Goal: Transaction & Acquisition: Purchase product/service

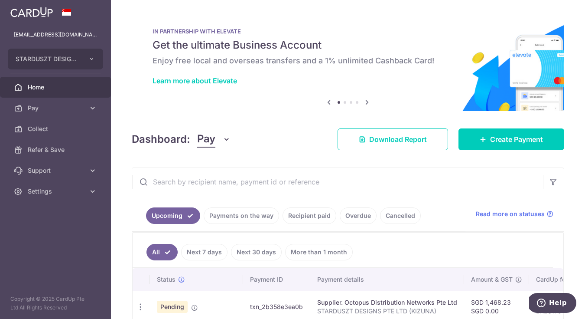
click at [252, 215] on link "Payments on the way" at bounding box center [241, 215] width 75 height 16
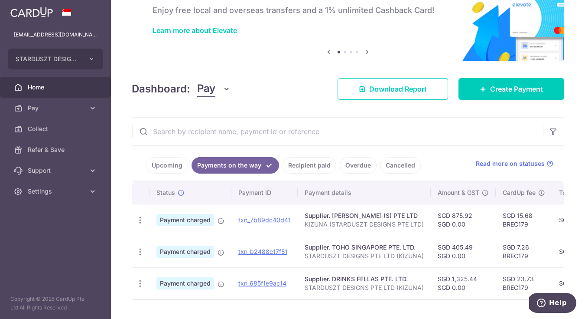
scroll to position [77, 0]
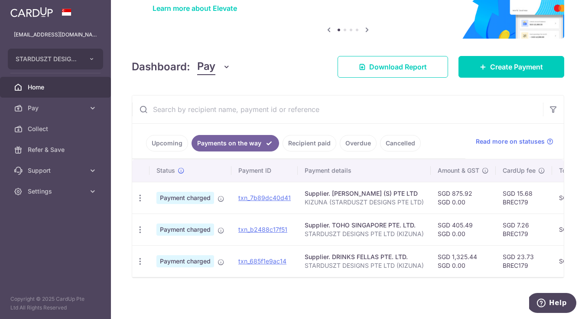
click at [320, 124] on ul "Upcoming Payments on the way Recipient paid Overdue Cancelled" at bounding box center [298, 141] width 333 height 35
click at [319, 135] on link "Recipient paid" at bounding box center [310, 143] width 54 height 16
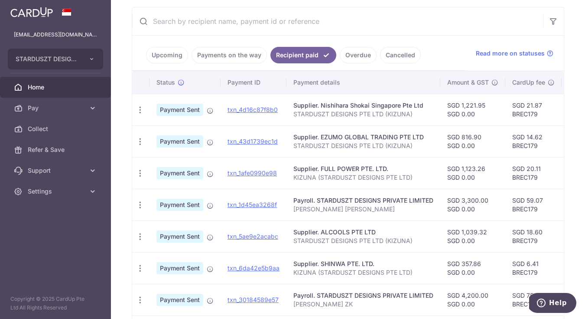
scroll to position [175, 0]
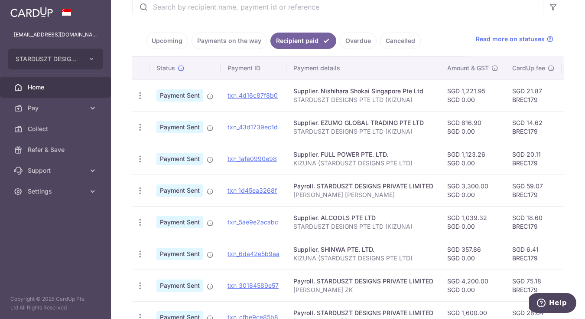
click at [229, 39] on link "Payments on the way" at bounding box center [229, 41] width 75 height 16
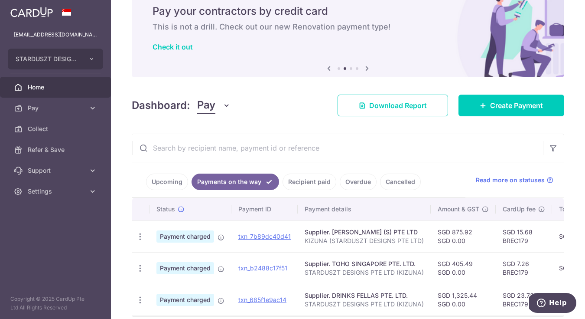
scroll to position [77, 0]
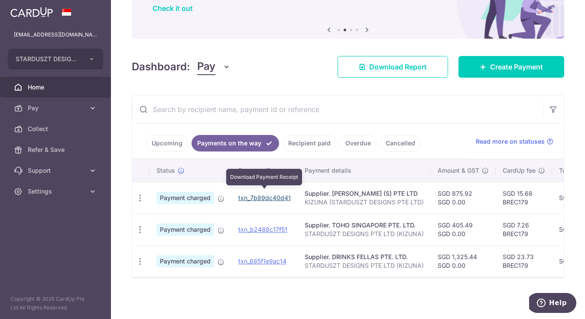
click at [243, 194] on link "txn_7b89dc40d41" at bounding box center [265, 197] width 52 height 7
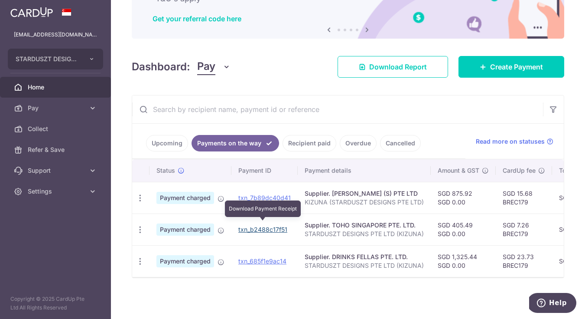
click at [259, 225] on link "txn_b2488c17f51" at bounding box center [263, 228] width 49 height 7
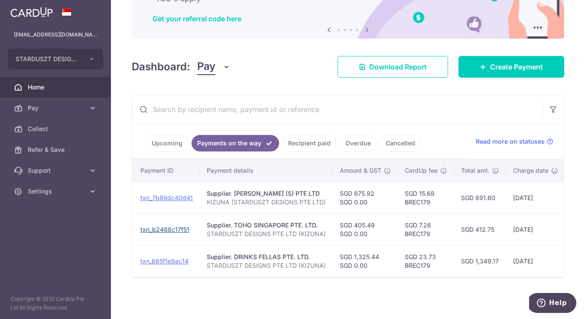
scroll to position [0, 0]
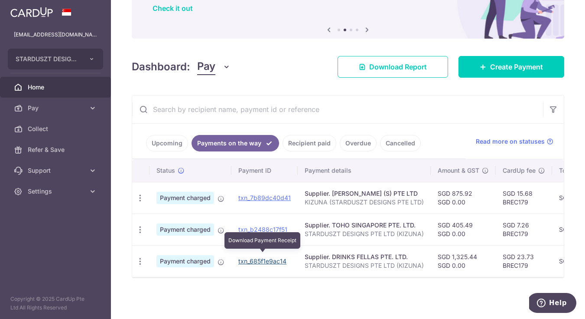
click at [267, 257] on link "txn_685f1e9ac14" at bounding box center [263, 260] width 48 height 7
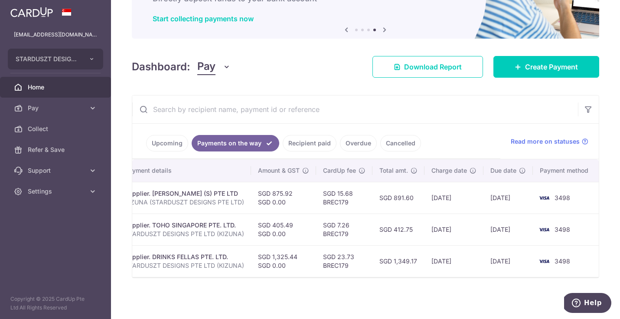
scroll to position [67, 0]
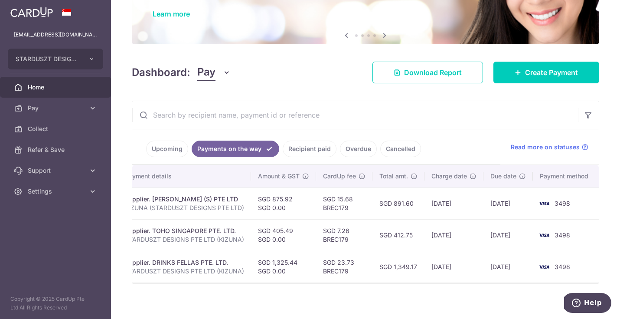
click at [154, 109] on input "text" at bounding box center [355, 115] width 446 height 28
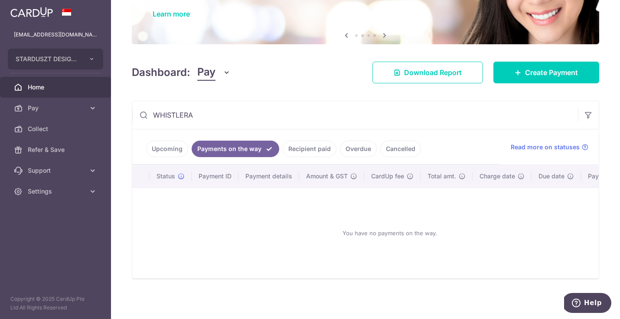
scroll to position [34, 0]
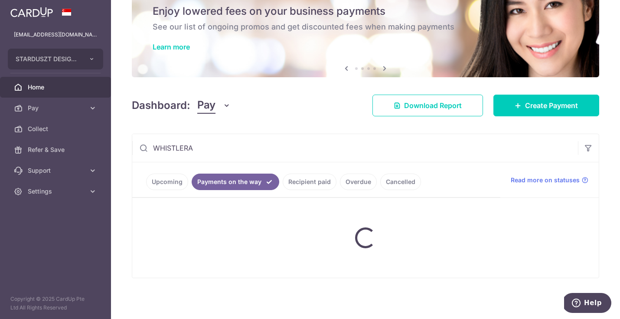
type input "WHISTLER"
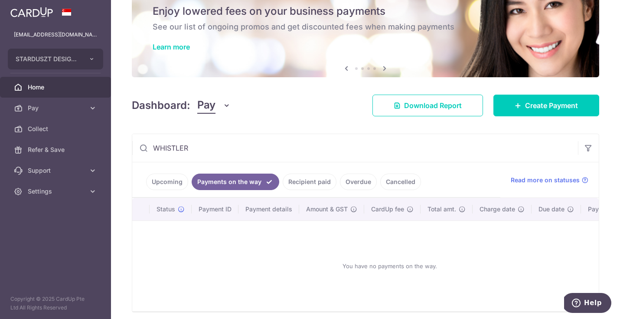
scroll to position [67, 0]
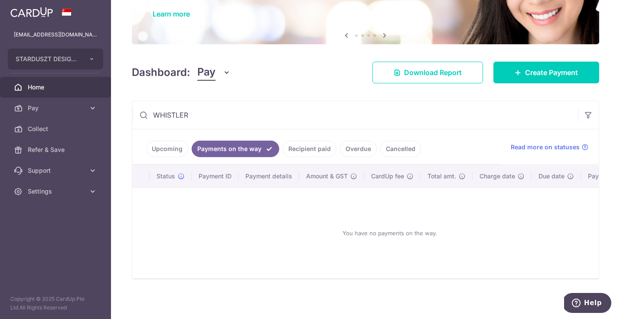
click at [163, 152] on link "Upcoming" at bounding box center [167, 149] width 42 height 16
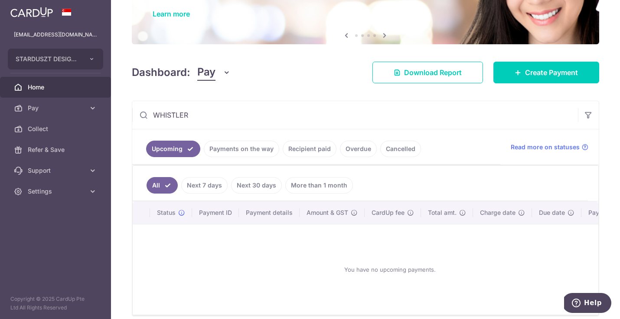
click at [245, 120] on input "WHISTLER" at bounding box center [355, 115] width 446 height 28
click at [220, 121] on input "WHISTLER" at bounding box center [355, 115] width 446 height 28
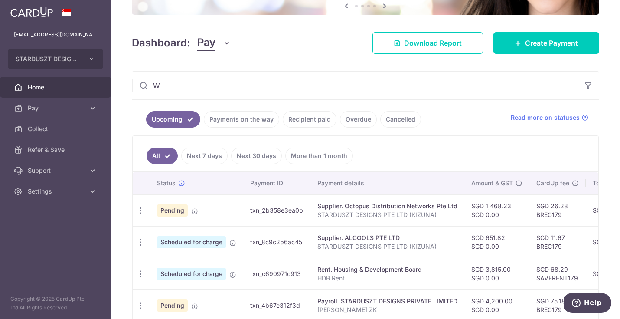
scroll to position [34, 0]
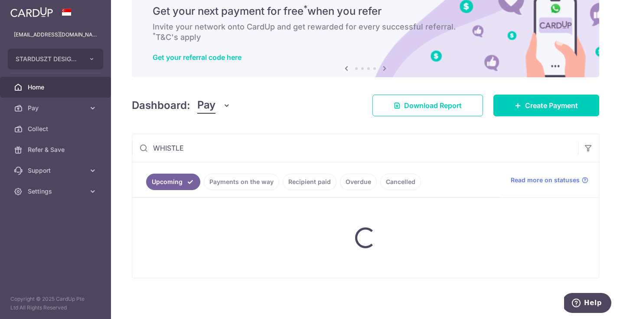
type input "WHISTLER"
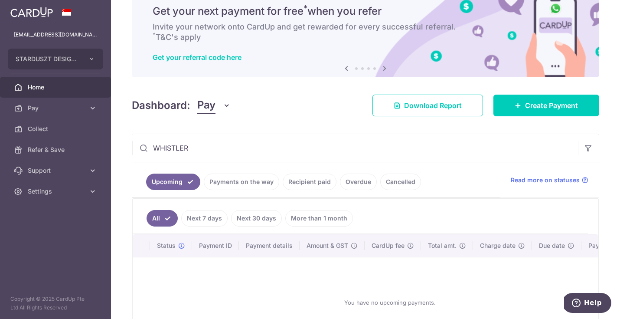
click at [241, 182] on link "Payments on the way" at bounding box center [241, 181] width 75 height 16
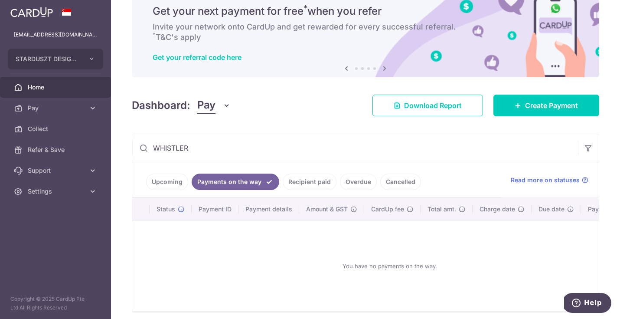
click at [309, 186] on link "Recipient paid" at bounding box center [310, 181] width 54 height 16
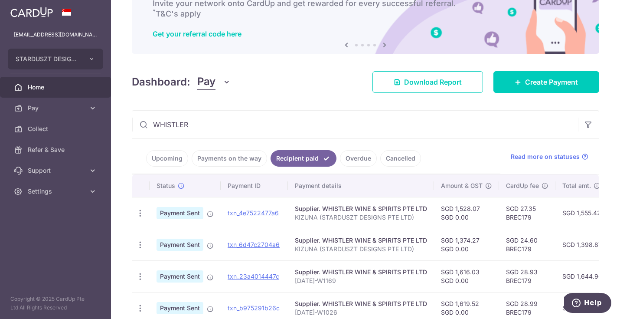
scroll to position [55, 0]
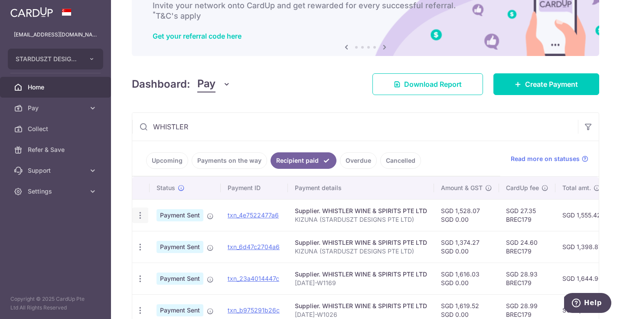
click at [142, 215] on icon "button" at bounding box center [140, 215] width 9 height 9
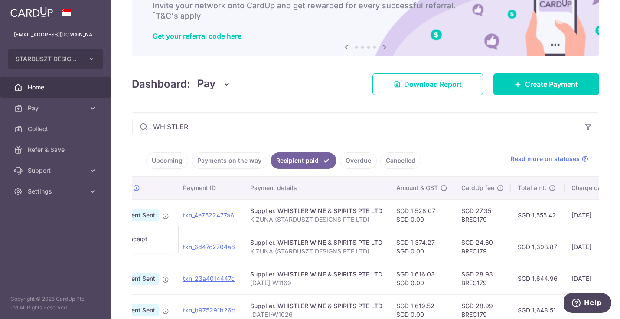
scroll to position [0, 0]
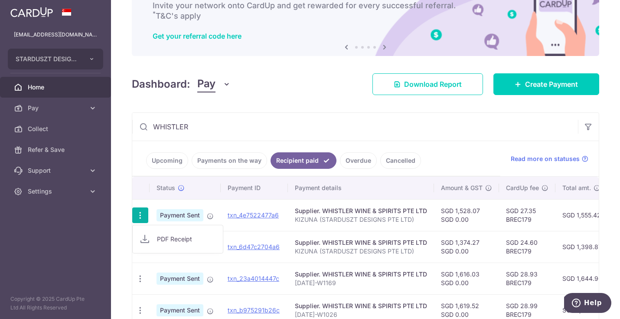
click at [391, 132] on input "WHISTLER" at bounding box center [355, 127] width 446 height 28
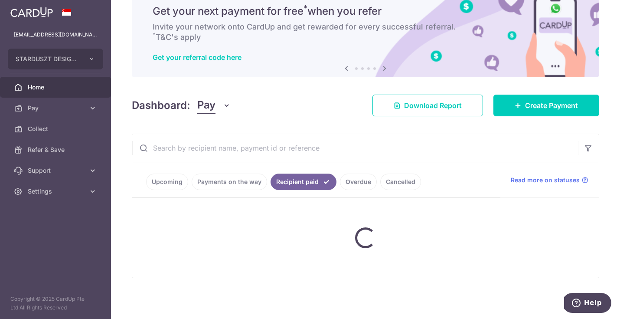
scroll to position [34, 0]
click at [515, 106] on icon at bounding box center [518, 105] width 7 height 7
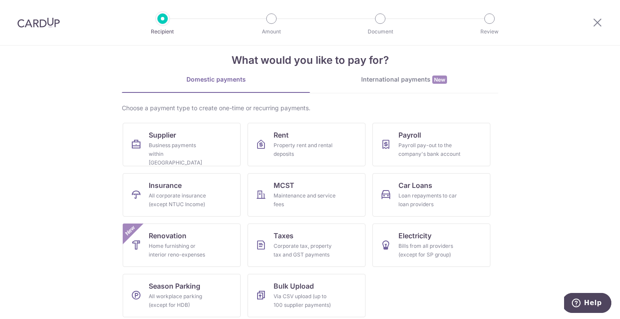
scroll to position [14, 0]
click at [188, 124] on link "Supplier Business payments within Singapore" at bounding box center [182, 143] width 118 height 43
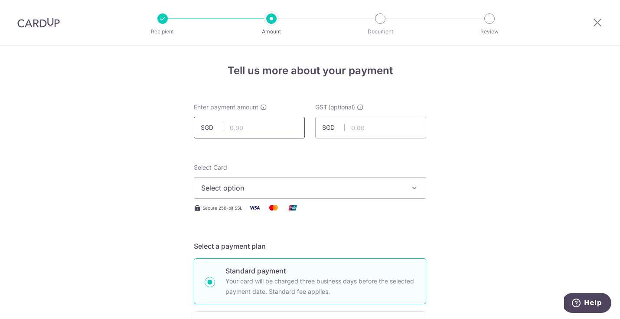
click at [249, 127] on input "text" at bounding box center [249, 128] width 111 height 22
paste input "331.36"
type input "331.36"
click at [233, 188] on span "Select option" at bounding box center [302, 188] width 202 height 10
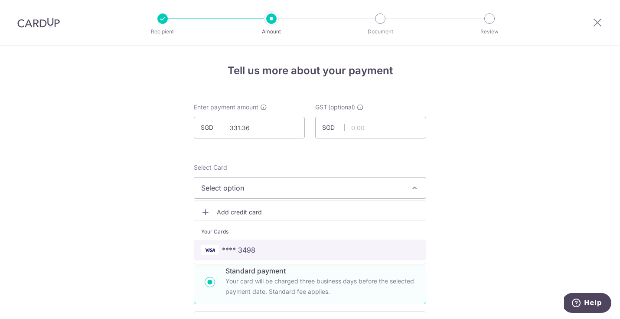
click at [237, 253] on span "**** 3498" at bounding box center [238, 250] width 33 height 10
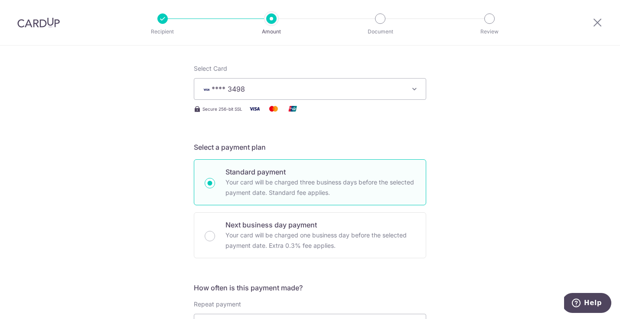
scroll to position [187, 0]
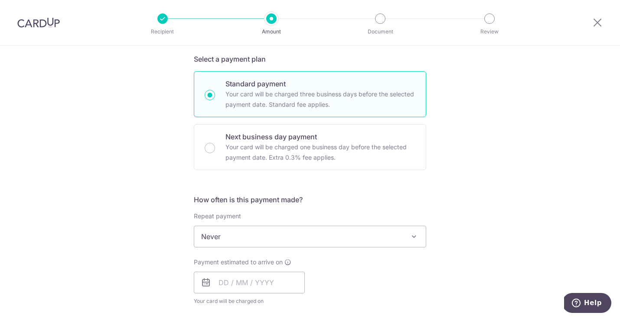
click at [250, 232] on span "Never" at bounding box center [310, 236] width 232 height 21
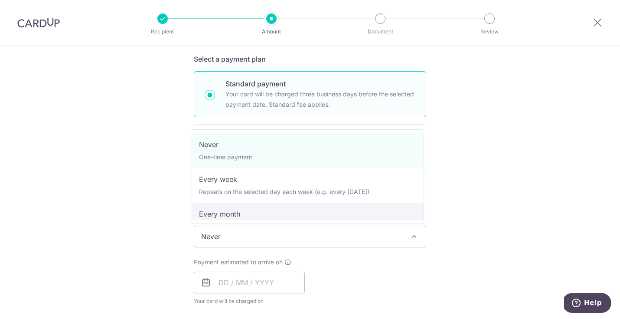
select select "3"
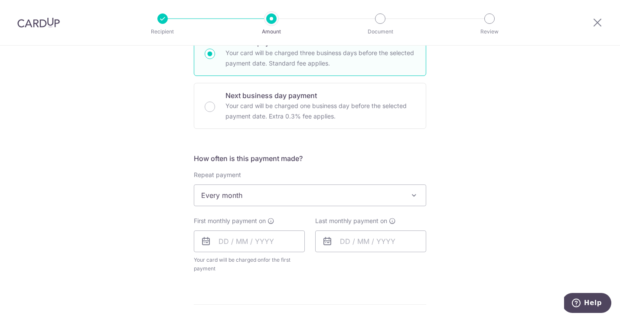
scroll to position [265, 0]
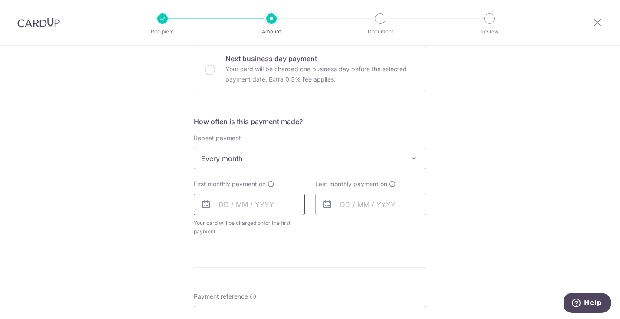
click at [224, 207] on input "text" at bounding box center [249, 204] width 111 height 22
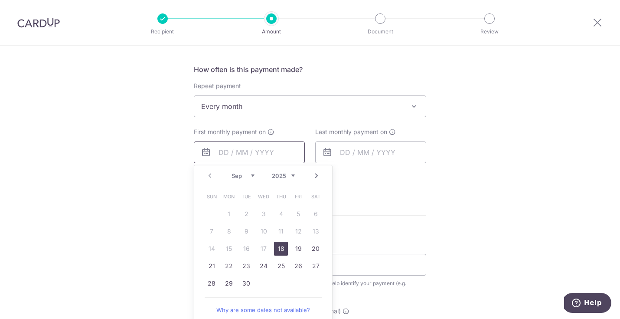
scroll to position [325, 0]
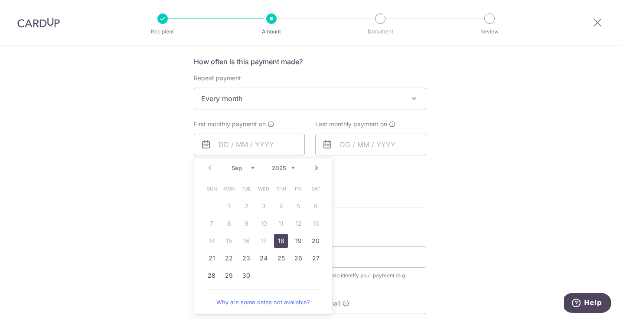
click at [282, 239] on link "18" at bounding box center [281, 241] width 14 height 14
type input "18/09/2025"
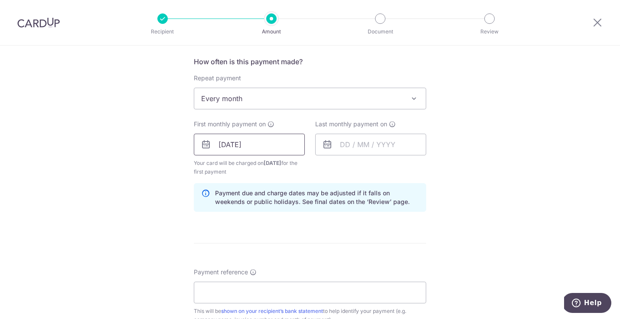
click at [275, 149] on input "18/09/2025" at bounding box center [249, 145] width 111 height 22
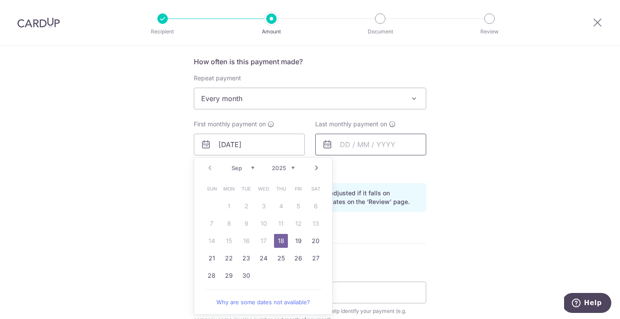
click at [374, 141] on input "text" at bounding box center [370, 145] width 111 height 22
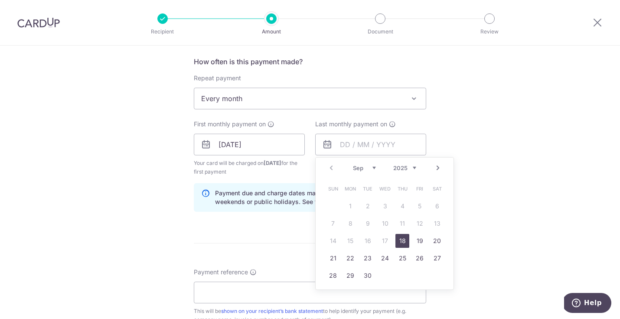
click at [435, 171] on link "Next" at bounding box center [438, 168] width 10 height 10
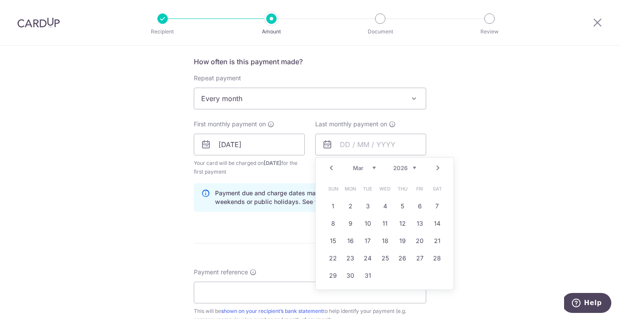
click at [435, 171] on link "Next" at bounding box center [438, 168] width 10 height 10
click at [402, 275] on link "30" at bounding box center [402, 275] width 14 height 14
type input "30/04/2026"
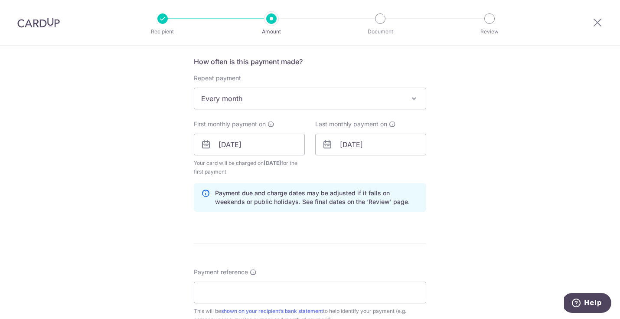
click at [467, 193] on div "Tell us more about your payment Enter payment amount SGD 331.36 331.36 GST (opt…" at bounding box center [310, 164] width 620 height 887
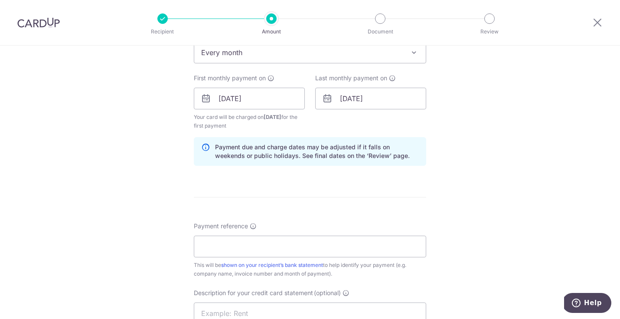
scroll to position [407, 0]
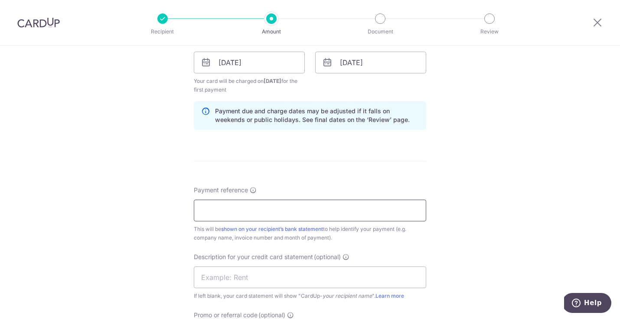
click at [304, 210] on input "Payment reference" at bounding box center [310, 210] width 232 height 22
type input "STARDUSZT DESIGNS PTE LTD (KIZUNA)"
click at [272, 276] on input "text" at bounding box center [310, 277] width 232 height 22
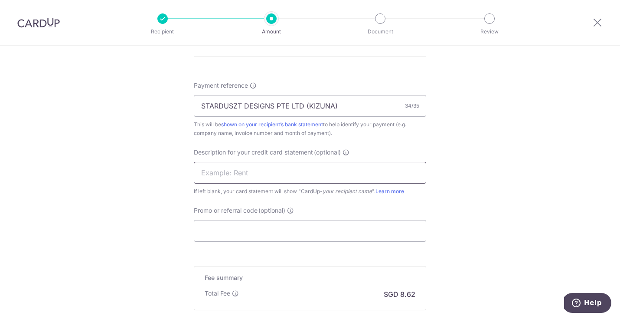
scroll to position [514, 0]
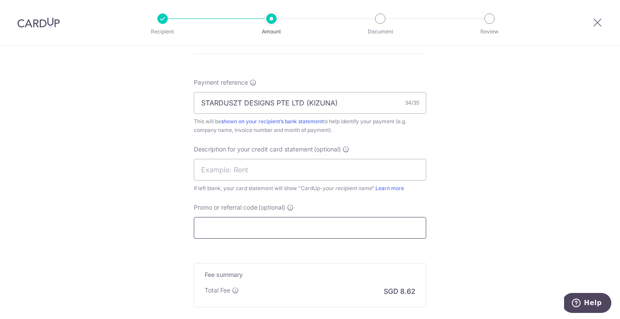
click at [330, 227] on input "Promo or referral code (optional)" at bounding box center [310, 228] width 232 height 22
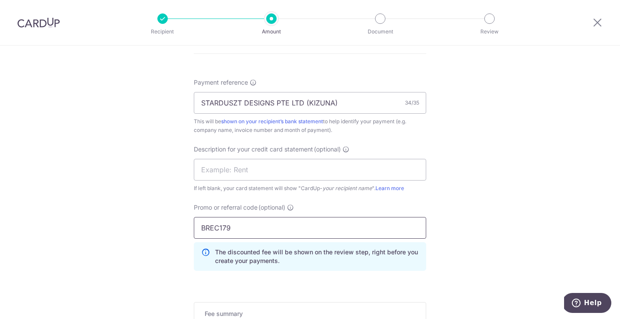
type input "BREC179"
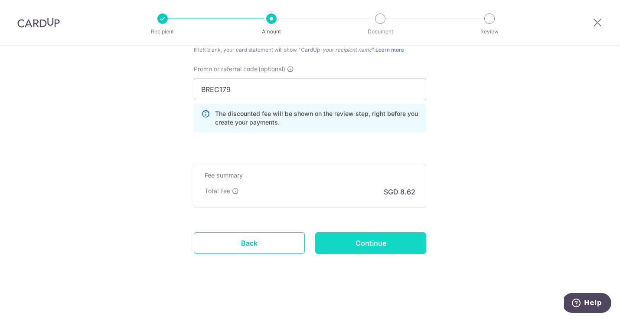
click at [381, 241] on input "Continue" at bounding box center [370, 243] width 111 height 22
type input "Create Schedule"
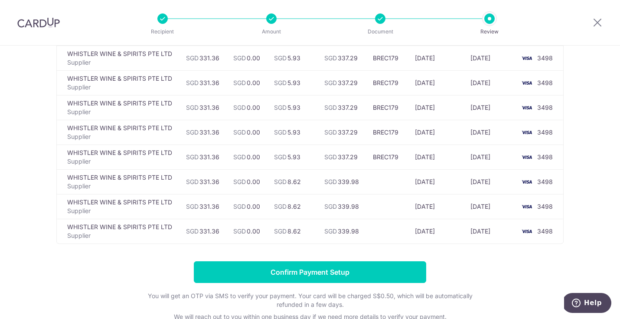
scroll to position [96, 0]
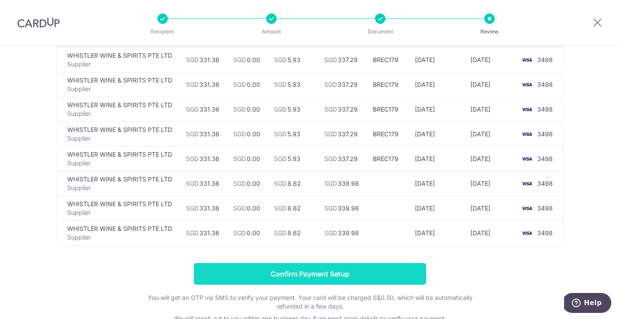
click at [304, 275] on input "Confirm Payment Setup" at bounding box center [310, 274] width 232 height 22
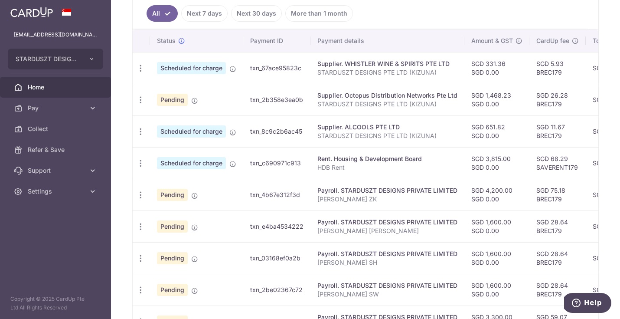
scroll to position [237, 0]
